Goal: Navigation & Orientation: Find specific page/section

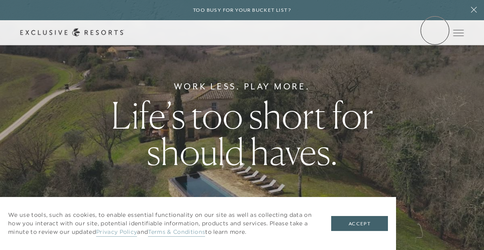
click at [0, 0] on link "Member Login" at bounding box center [0, 0] width 0 height 0
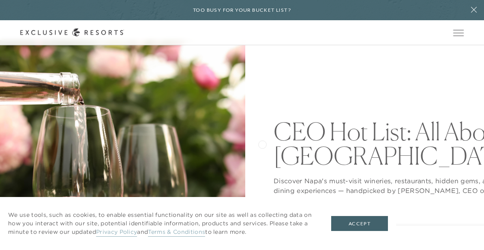
scroll to position [59, 0]
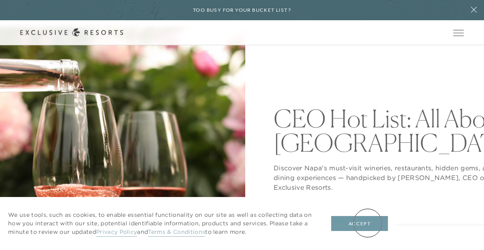
click at [367, 223] on button "Accept" at bounding box center [359, 223] width 57 height 15
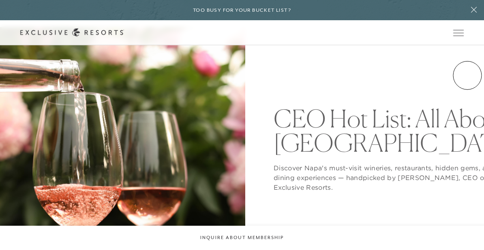
click at [467, 75] on header "CEO Hot List: All About Napa Valley Discover Napa's must-visit wineries, restau…" at bounding box center [242, 149] width 484 height 245
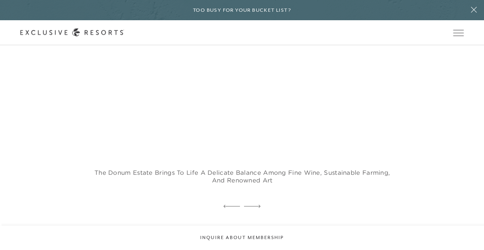
scroll to position [893, 0]
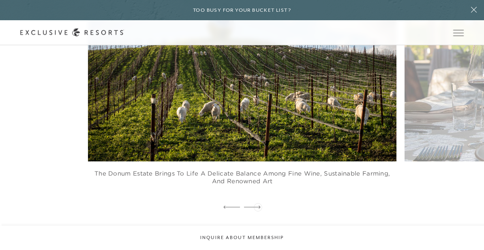
click at [258, 207] on icon at bounding box center [252, 207] width 17 height 3
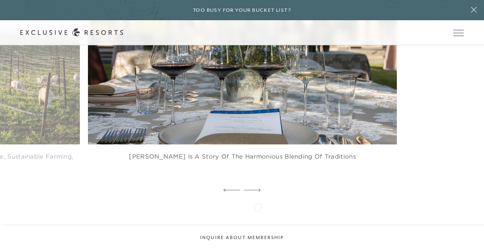
scroll to position [911, 0]
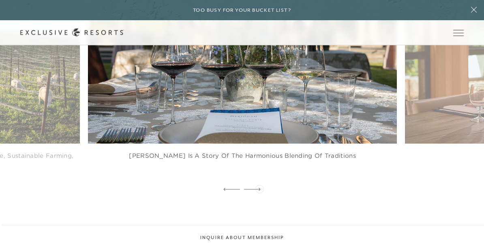
click at [259, 188] on icon at bounding box center [252, 189] width 17 height 3
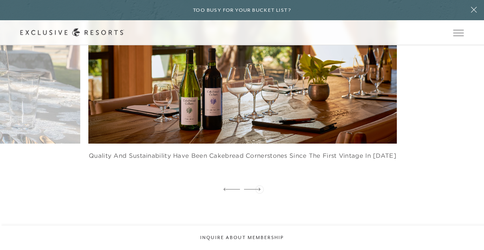
click at [259, 189] on icon at bounding box center [252, 189] width 17 height 3
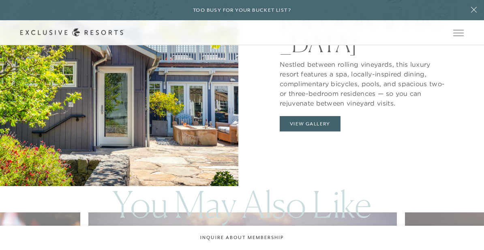
scroll to position [2553, 0]
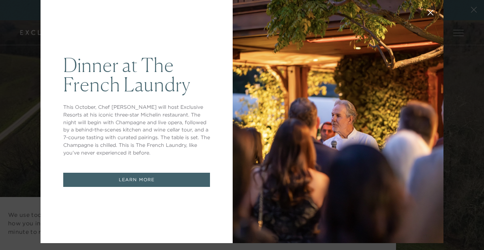
scroll to position [13, 0]
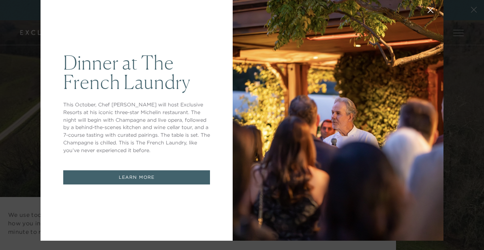
click at [140, 177] on link "LEARN MORE" at bounding box center [136, 178] width 147 height 14
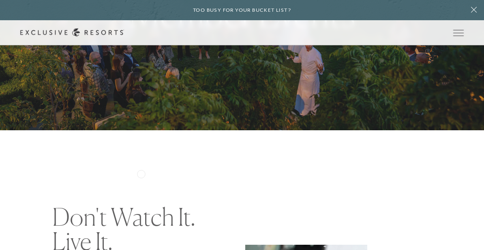
scroll to position [14, 0]
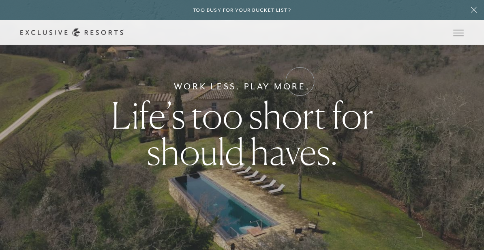
click at [0, 0] on link "VIP Benefits" at bounding box center [0, 0] width 0 height 0
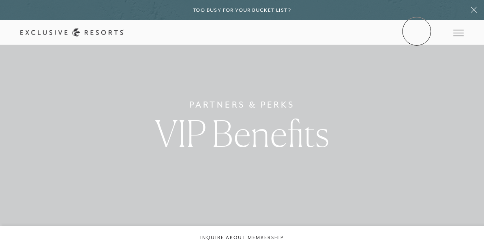
click at [0, 0] on link "Member Login" at bounding box center [0, 0] width 0 height 0
